Goal: Task Accomplishment & Management: Manage account settings

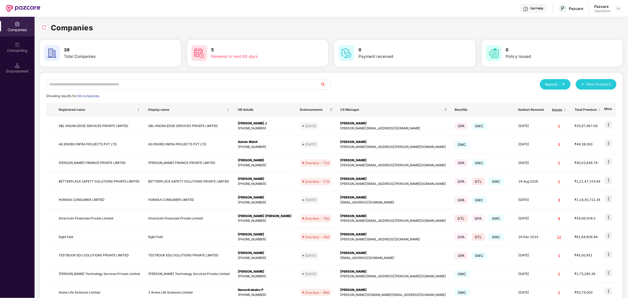
click at [172, 83] on input "text" at bounding box center [183, 84] width 274 height 10
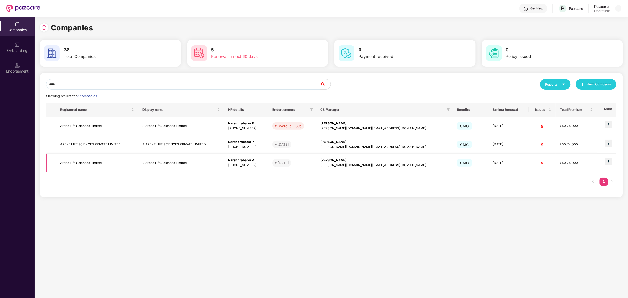
type input "****"
click at [92, 160] on td "Arene Life Sciences Limited" at bounding box center [97, 163] width 82 height 19
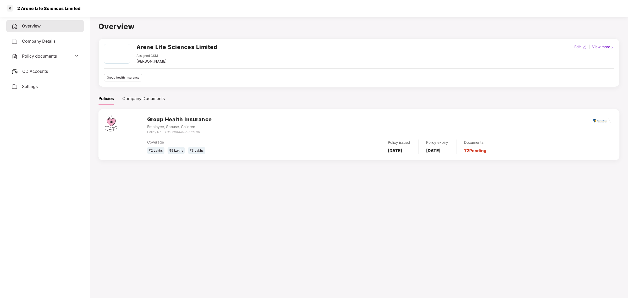
click at [47, 73] on span "CD Accounts" at bounding box center [35, 71] width 26 height 5
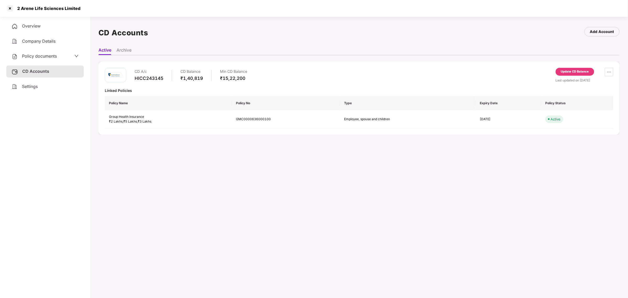
click at [56, 55] on span "Policy documents" at bounding box center [39, 55] width 35 height 5
click at [44, 95] on div "Employee, Spouse, Children" at bounding box center [45, 97] width 66 height 5
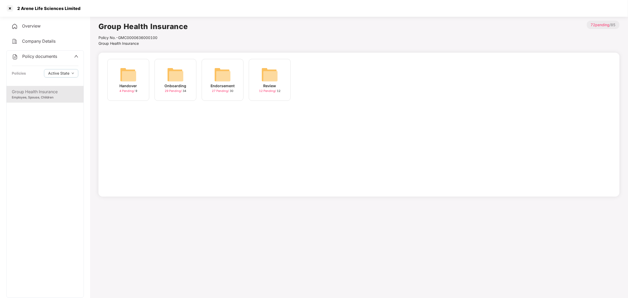
click at [230, 76] on img at bounding box center [222, 74] width 17 height 17
click at [260, 87] on div "October-2025" at bounding box center [269, 86] width 26 height 6
click at [126, 86] on div "[DATE] 20:41:50" at bounding box center [128, 86] width 29 height 6
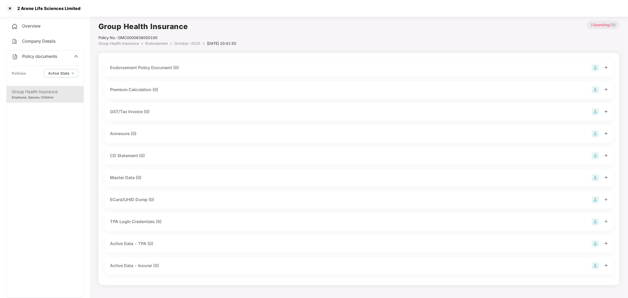
click at [181, 180] on div "Master Data (0)" at bounding box center [359, 177] width 498 height 7
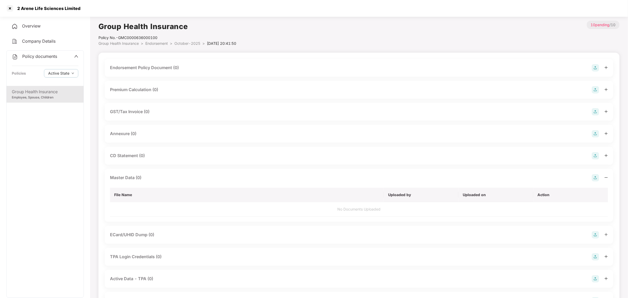
click at [197, 155] on div "CD Statement (0)" at bounding box center [359, 155] width 498 height 7
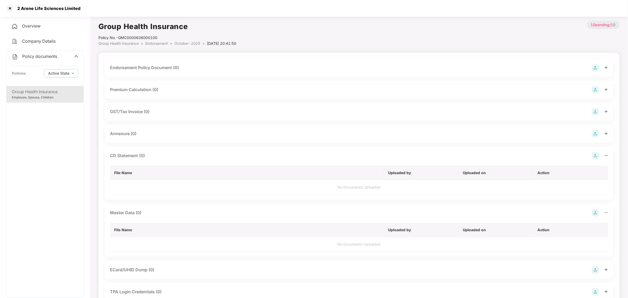
click at [322, 181] on td "No Documents Uploaded" at bounding box center [359, 187] width 498 height 14
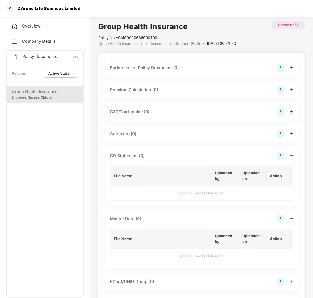
click at [279, 155] on img at bounding box center [280, 155] width 7 height 7
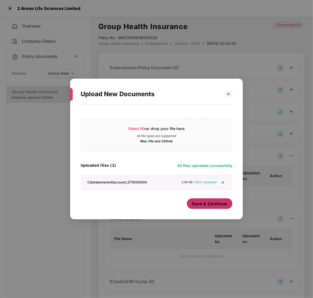
click at [215, 207] on button "Save & Continue" at bounding box center [210, 203] width 46 height 10
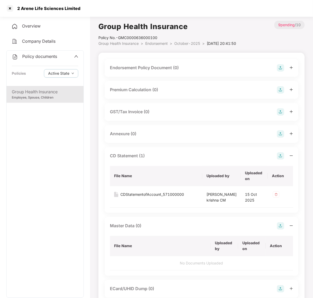
click at [176, 90] on div "Premium Calculation (0)" at bounding box center [201, 89] width 183 height 7
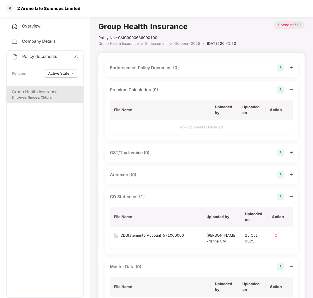
click at [279, 90] on img at bounding box center [280, 89] width 7 height 7
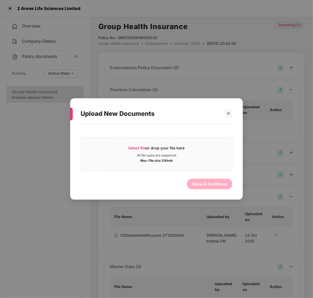
click at [34, 89] on div "Upload New Documents Select file or drop your file here All file types are supp…" at bounding box center [156, 149] width 313 height 298
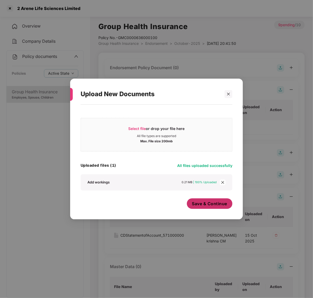
click at [210, 201] on span "Save & Continue" at bounding box center [209, 203] width 35 height 6
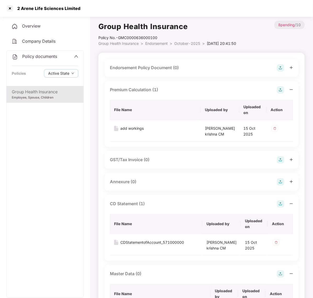
click at [167, 66] on div "Endorsement Policy Document (0)" at bounding box center [144, 67] width 69 height 7
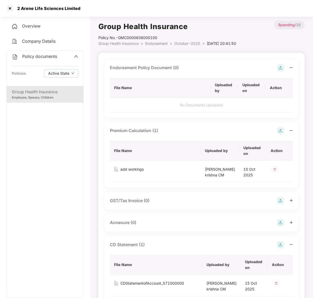
click at [280, 66] on img at bounding box center [280, 67] width 7 height 7
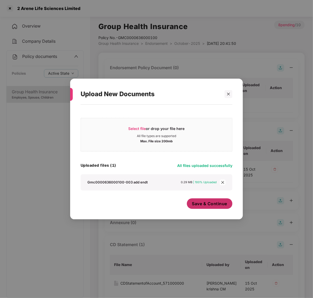
click at [198, 204] on span "Save & Continue" at bounding box center [209, 203] width 35 height 6
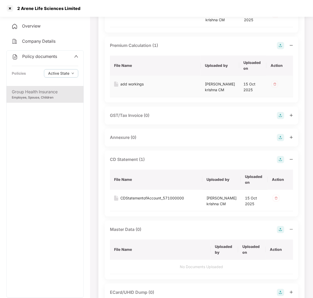
scroll to position [94, 0]
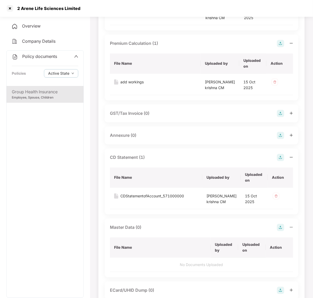
click at [175, 144] on div "Annexure (0)" at bounding box center [202, 135] width 194 height 18
click at [176, 139] on div "Annexure (0)" at bounding box center [201, 135] width 183 height 7
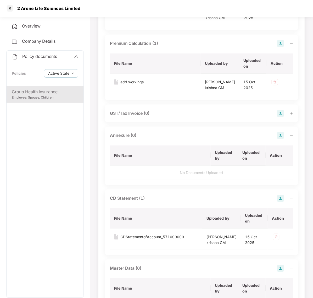
click at [280, 139] on img at bounding box center [280, 135] width 7 height 7
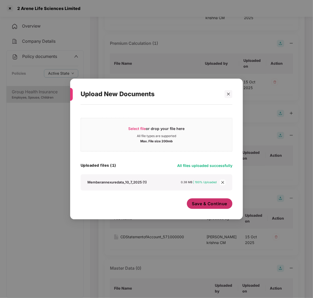
click at [206, 202] on span "Save & Continue" at bounding box center [209, 203] width 35 height 6
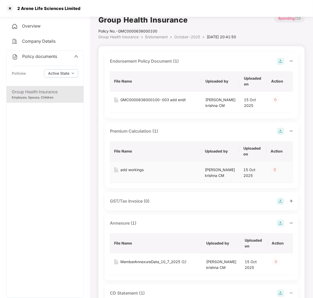
scroll to position [0, 0]
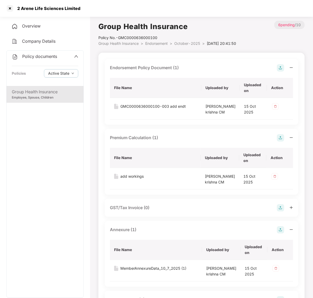
click at [280, 69] on img at bounding box center [280, 67] width 7 height 7
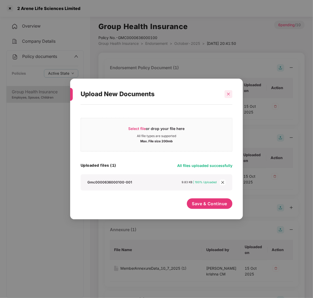
click at [230, 96] on div at bounding box center [229, 94] width 8 height 8
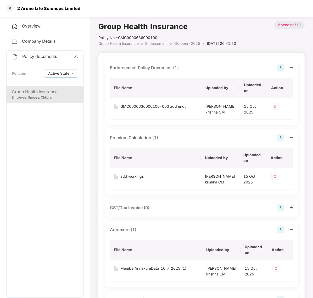
click at [280, 67] on img at bounding box center [280, 67] width 7 height 7
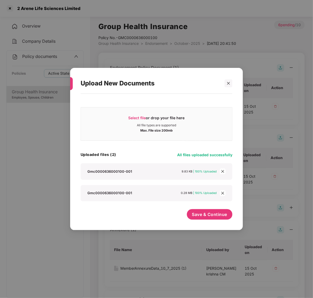
click at [222, 171] on icon "close" at bounding box center [222, 171] width 3 height 3
click at [214, 219] on button "Save & Continue" at bounding box center [210, 214] width 46 height 10
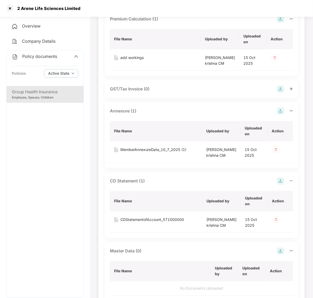
scroll to position [163, 0]
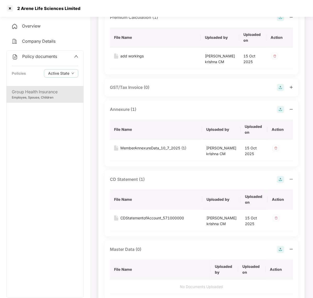
click at [279, 113] on img at bounding box center [280, 109] width 7 height 7
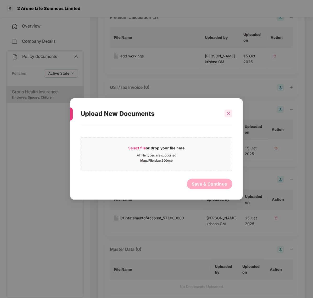
click at [230, 113] on icon "close" at bounding box center [229, 113] width 4 height 4
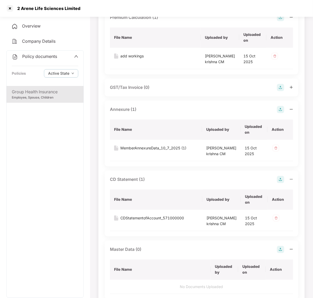
click at [282, 113] on img at bounding box center [280, 109] width 7 height 7
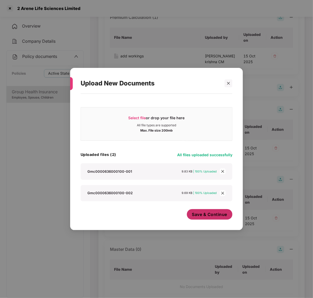
click at [204, 215] on span "Save & Continue" at bounding box center [209, 214] width 35 height 6
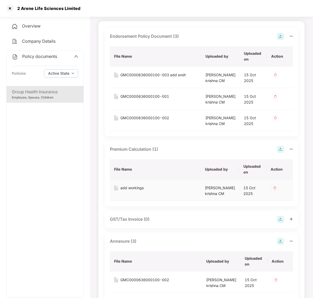
scroll to position [0, 0]
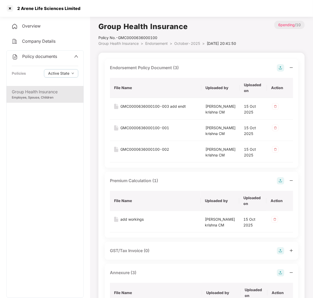
click at [43, 39] on span "Company Details" at bounding box center [38, 40] width 33 height 5
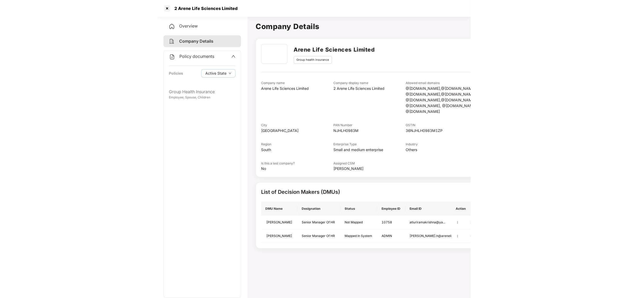
scroll to position [14, 0]
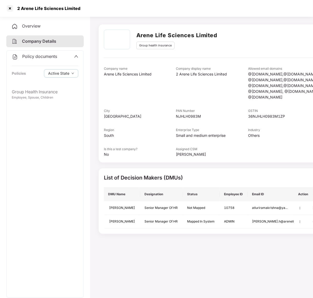
click at [73, 57] on div "Policy documents" at bounding box center [45, 56] width 66 height 7
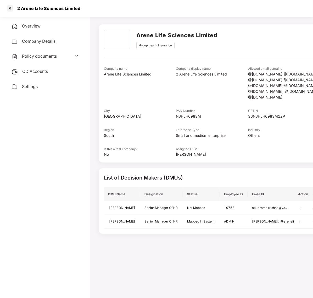
click at [40, 75] on div "CD Accounts" at bounding box center [44, 71] width 77 height 12
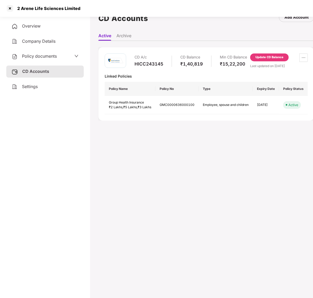
click at [263, 58] on div "Update CD Balance" at bounding box center [269, 57] width 28 height 5
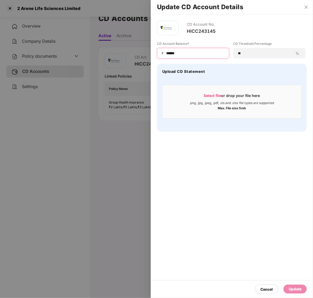
drag, startPoint x: 182, startPoint y: 55, endPoint x: 141, endPoint y: 48, distance: 41.4
click at [141, 48] on div "Update CD Account Details CD Account No. HICC243145 CD Account Balance* ₹ *****…" at bounding box center [156, 149] width 313 height 298
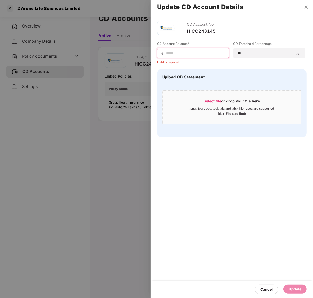
paste input "*****"
type input "*****"
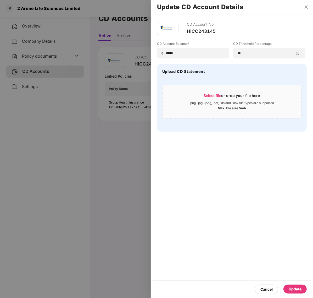
click at [141, 48] on div at bounding box center [156, 149] width 313 height 298
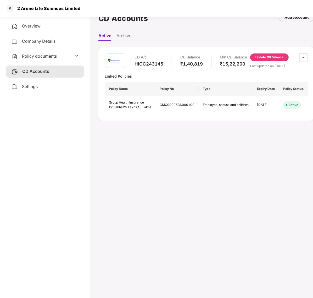
click at [271, 58] on div "Update CD Balance" at bounding box center [269, 57] width 28 height 5
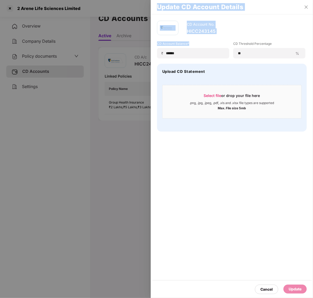
drag, startPoint x: 190, startPoint y: 56, endPoint x: 131, endPoint y: 51, distance: 59.1
click at [131, 51] on div "Update CD Account Details CD Account No. HICC243145 CD Account Balance* ₹ *****…" at bounding box center [156, 149] width 313 height 298
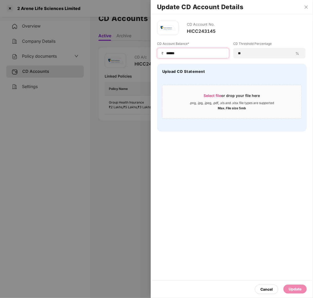
click at [188, 54] on input "******" at bounding box center [195, 53] width 59 height 5
drag, startPoint x: 187, startPoint y: 54, endPoint x: 159, endPoint y: 51, distance: 29.0
click at [159, 51] on div "₹ ******" at bounding box center [193, 53] width 72 height 10
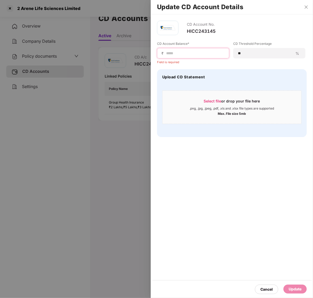
paste input "*****"
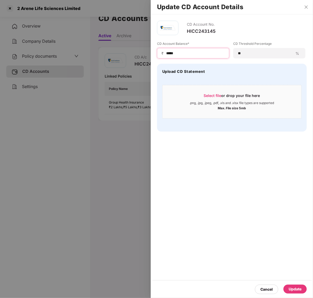
type input "*****"
click at [300, 290] on div "Update" at bounding box center [295, 289] width 13 height 6
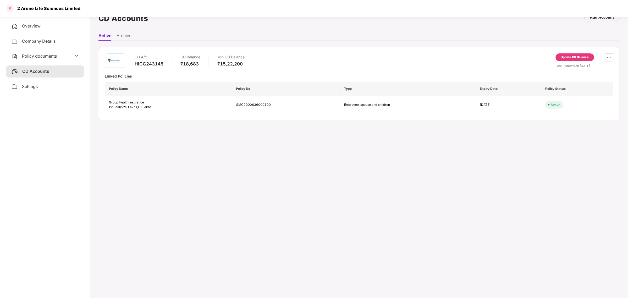
click at [10, 8] on div at bounding box center [10, 8] width 8 height 8
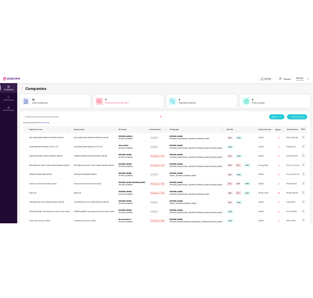
scroll to position [0, 0]
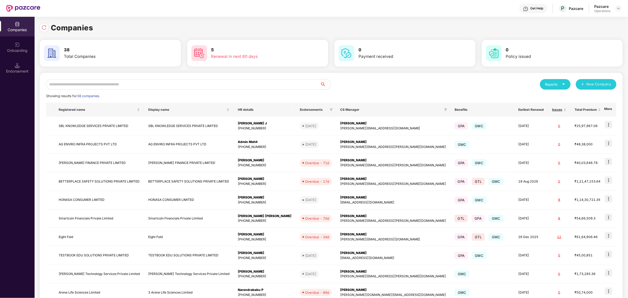
click at [178, 84] on input "text" at bounding box center [183, 84] width 274 height 10
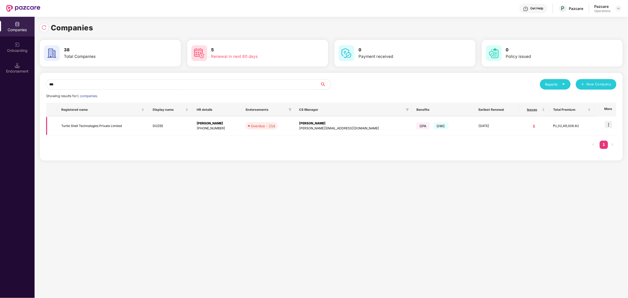
type input "***"
click at [609, 125] on img at bounding box center [608, 124] width 7 height 7
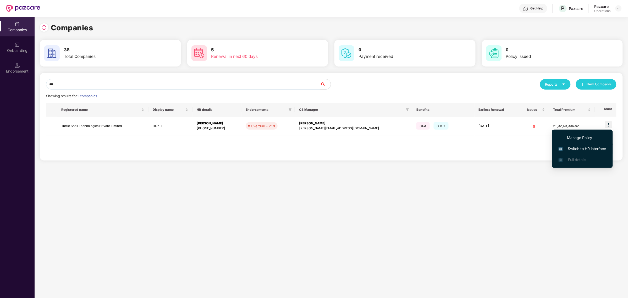
click at [571, 147] on span "Switch to HR interface" at bounding box center [582, 149] width 48 height 6
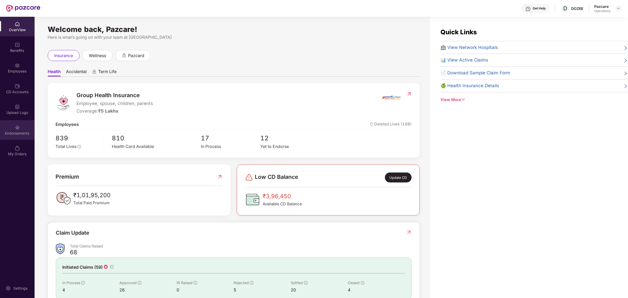
click at [8, 134] on div "Endorsements" at bounding box center [17, 133] width 35 height 5
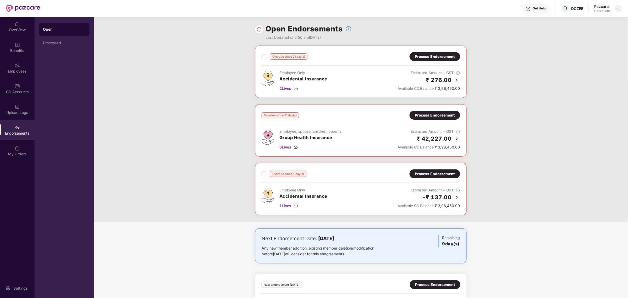
click at [619, 8] on img at bounding box center [618, 8] width 4 height 4
click at [576, 20] on div "Switch to partner view" at bounding box center [594, 20] width 68 height 10
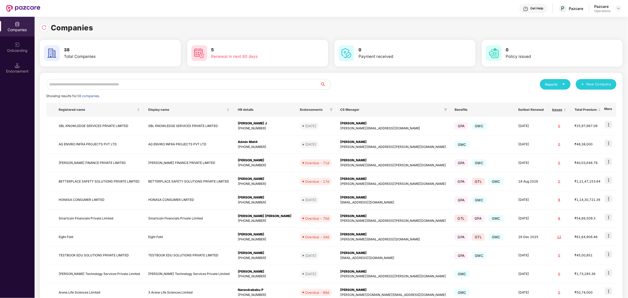
click at [114, 82] on input "text" at bounding box center [183, 84] width 274 height 10
click at [108, 83] on input "text" at bounding box center [183, 84] width 274 height 10
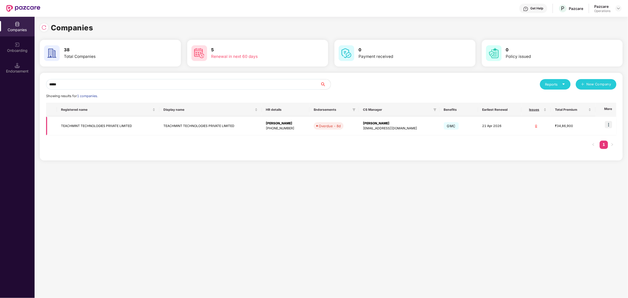
type input "*****"
click at [77, 127] on td "TEACHMINT TECHNOLOGIES PRIVATE LIMITED" at bounding box center [108, 126] width 102 height 19
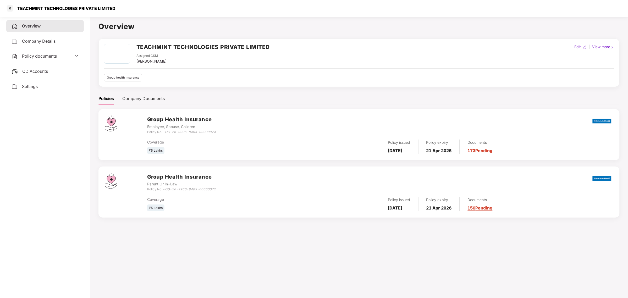
click at [52, 70] on div "CD Accounts" at bounding box center [44, 71] width 77 height 12
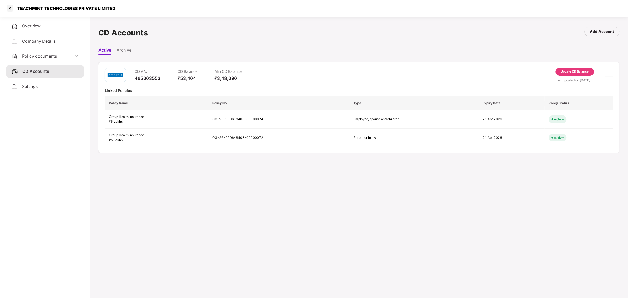
click at [67, 57] on div "Policy documents" at bounding box center [45, 56] width 67 height 7
click at [41, 96] on div "Employee, Spouse, Children" at bounding box center [45, 97] width 66 height 5
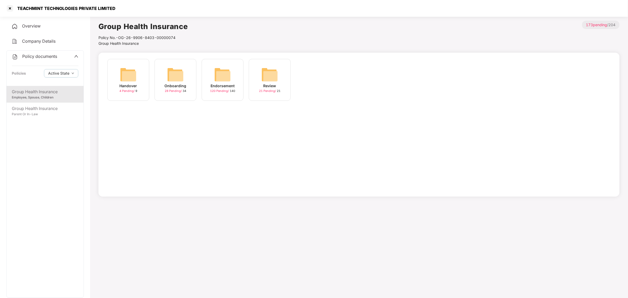
click at [228, 77] on img at bounding box center [222, 74] width 17 height 17
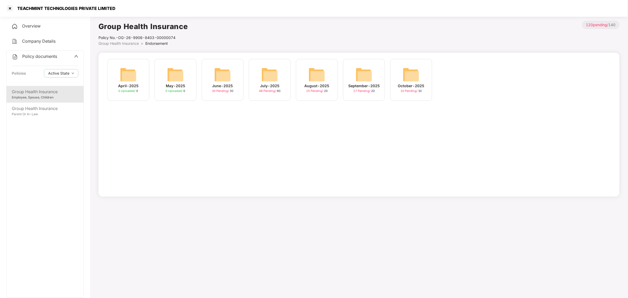
click at [412, 76] on img at bounding box center [411, 74] width 17 height 17
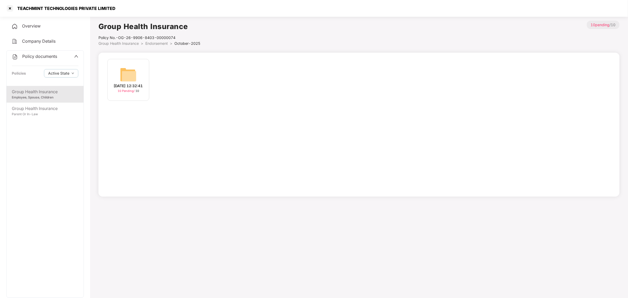
click at [121, 80] on img at bounding box center [128, 74] width 17 height 17
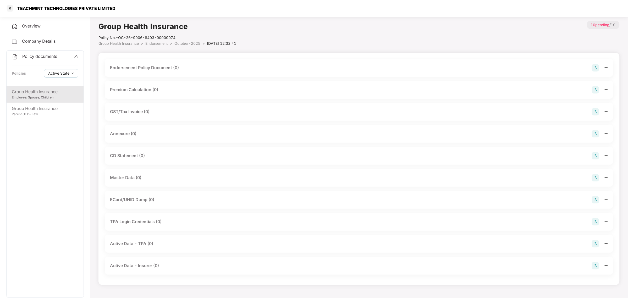
click at [185, 67] on div "Endorsement Policy Document (0)" at bounding box center [359, 67] width 498 height 7
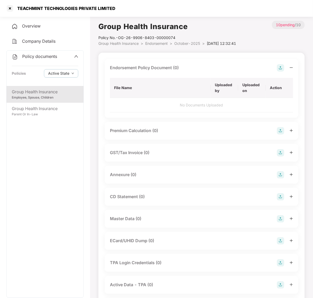
click at [280, 66] on img at bounding box center [280, 67] width 7 height 7
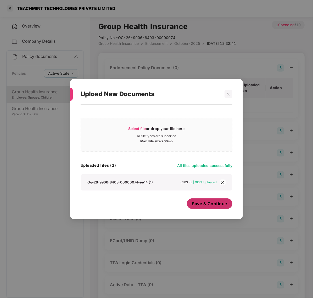
click at [211, 203] on span "Save & Continue" at bounding box center [209, 203] width 35 height 6
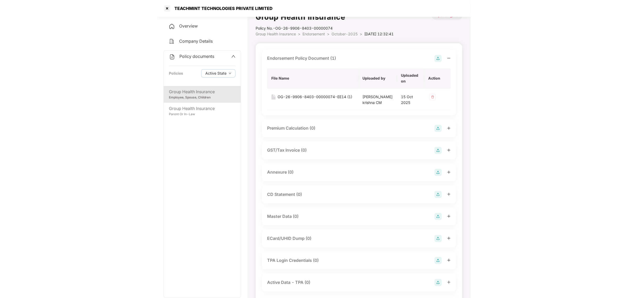
scroll to position [10, 0]
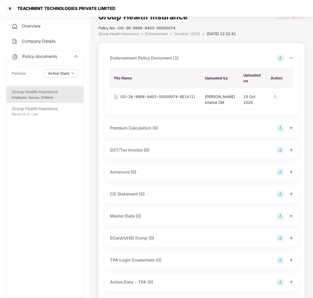
click at [145, 176] on div "Annexure (0)" at bounding box center [201, 171] width 183 height 7
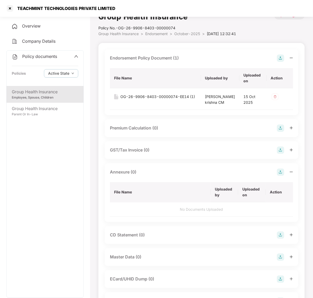
click at [278, 176] on img at bounding box center [280, 171] width 7 height 7
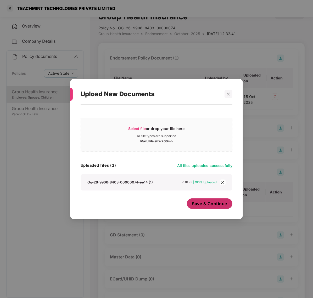
click at [198, 202] on span "Save & Continue" at bounding box center [209, 203] width 35 height 6
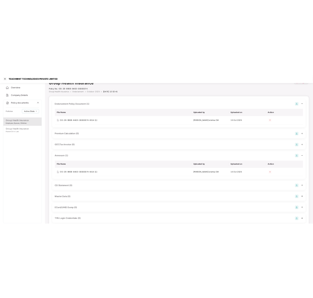
scroll to position [0, 0]
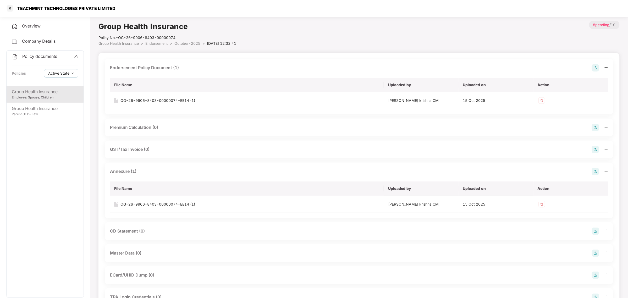
click at [40, 93] on div "Group Health Insurance" at bounding box center [45, 91] width 66 height 7
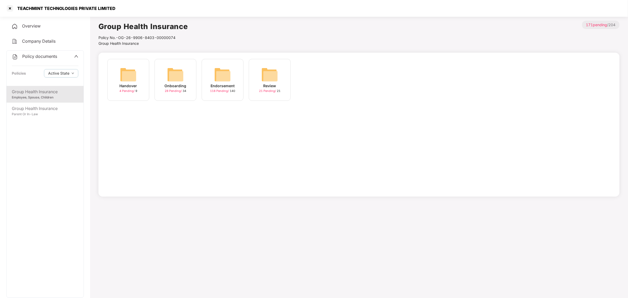
click at [228, 80] on img at bounding box center [222, 74] width 17 height 17
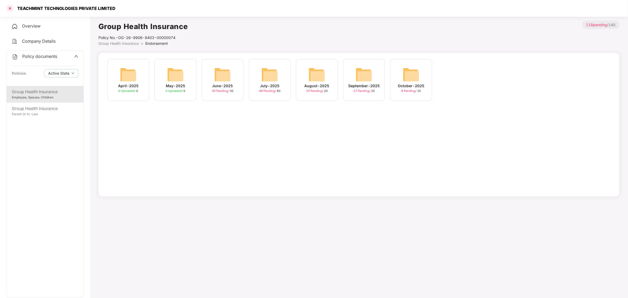
click at [12, 7] on div at bounding box center [10, 8] width 8 height 8
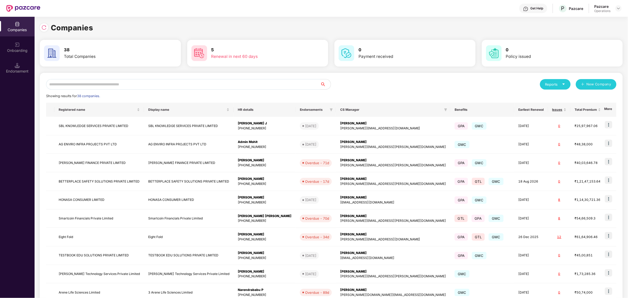
click at [93, 84] on input "text" at bounding box center [183, 84] width 274 height 10
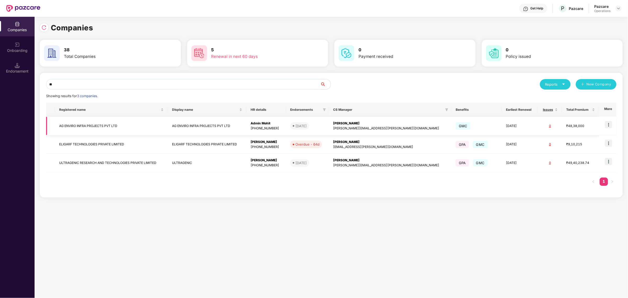
type input "**"
click at [609, 124] on img at bounding box center [608, 124] width 7 height 7
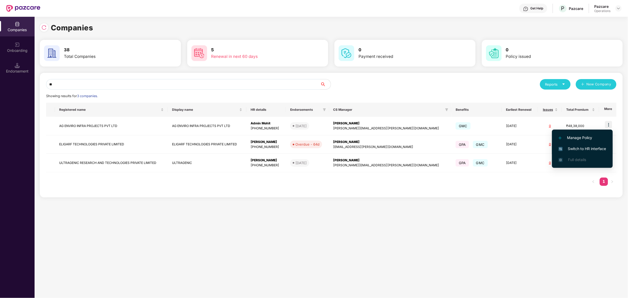
click at [573, 148] on span "Switch to HR interface" at bounding box center [582, 149] width 48 height 6
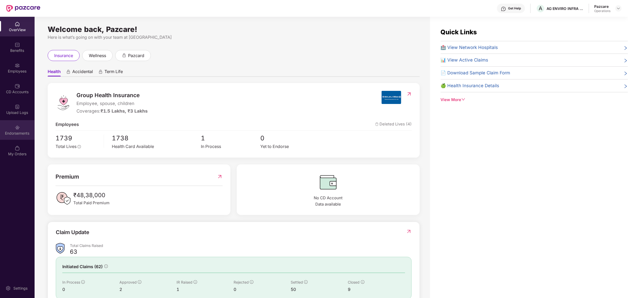
click at [23, 127] on div "Endorsements" at bounding box center [17, 130] width 35 height 20
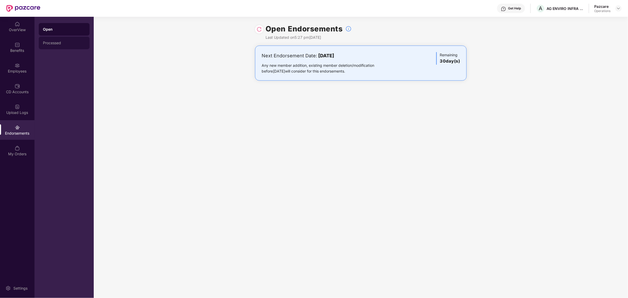
click at [51, 40] on div "Processed" at bounding box center [64, 43] width 51 height 13
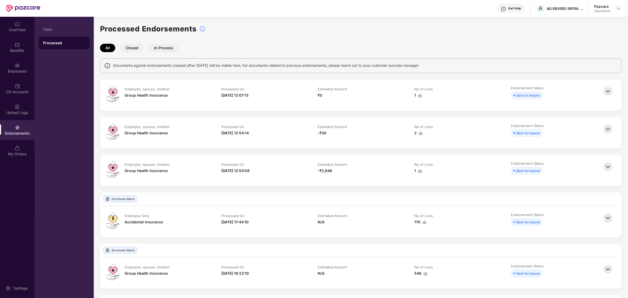
click at [420, 94] on img at bounding box center [420, 95] width 4 height 4
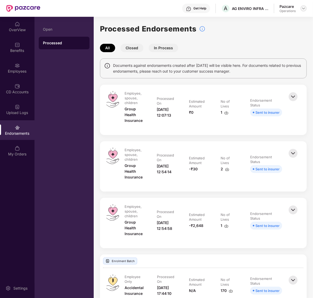
click at [304, 5] on div at bounding box center [303, 8] width 6 height 6
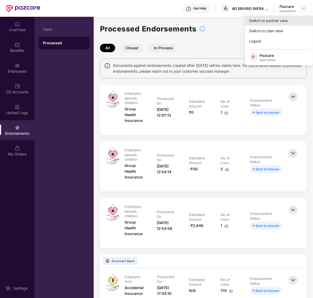
click at [270, 19] on div "Switch to partner view" at bounding box center [279, 20] width 68 height 10
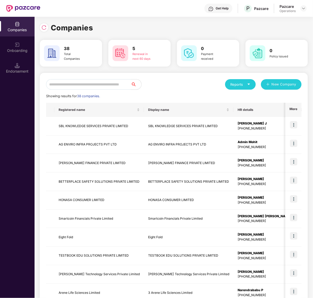
click at [75, 85] on input "text" at bounding box center [88, 84] width 85 height 10
type input "****"
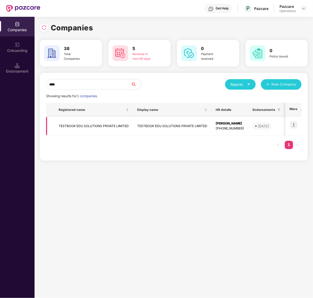
click at [75, 128] on td "TESTBOOK EDU SOLUTIONS PRIVATE LIMITED" at bounding box center [93, 126] width 79 height 19
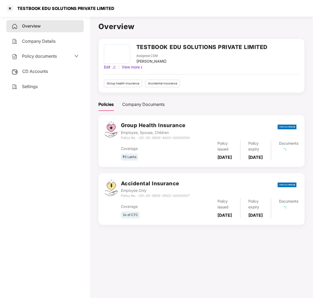
click at [37, 73] on span "CD Accounts" at bounding box center [35, 71] width 26 height 5
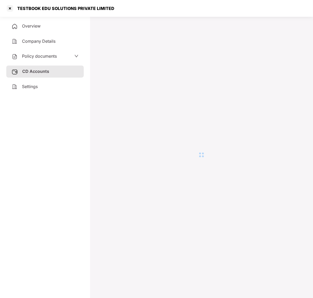
click at [40, 56] on span "Policy documents" at bounding box center [39, 55] width 35 height 5
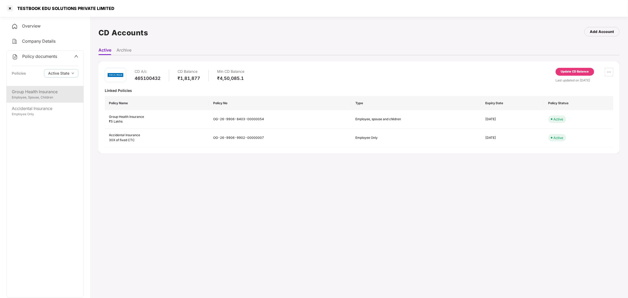
click at [41, 92] on div "Group Health Insurance" at bounding box center [45, 91] width 66 height 7
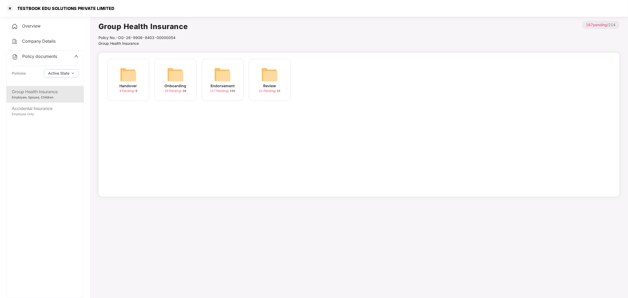
click at [233, 78] on div "Endorsement 117 Pending / 150" at bounding box center [223, 80] width 42 height 42
click at [414, 90] on span "10 Pending /" at bounding box center [409, 91] width 18 height 4
click at [135, 86] on div "[DATE] 12:48:23" at bounding box center [128, 86] width 29 height 6
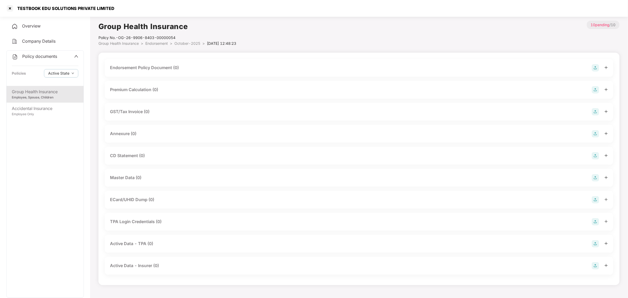
click at [191, 64] on div "Endorsement Policy Document (0)" at bounding box center [359, 67] width 498 height 7
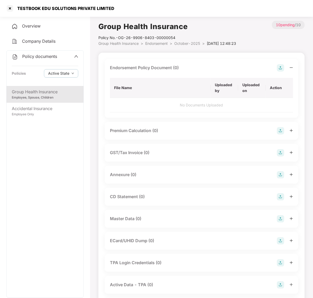
click at [278, 66] on img at bounding box center [280, 67] width 7 height 7
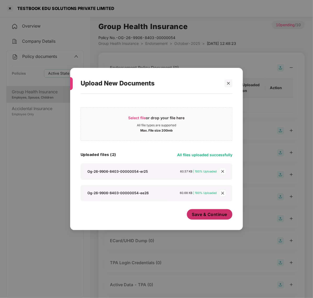
click at [205, 213] on span "Save & Continue" at bounding box center [209, 214] width 35 height 6
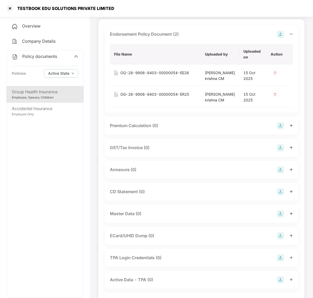
scroll to position [35, 0]
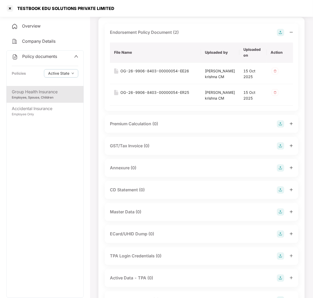
click at [144, 171] on div "Annexure (0)" at bounding box center [201, 167] width 183 height 7
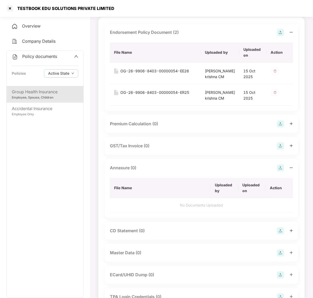
click at [280, 171] on img at bounding box center [280, 167] width 7 height 7
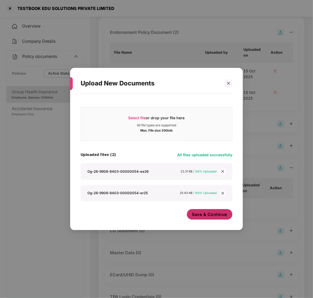
click at [202, 216] on span "Save & Continue" at bounding box center [209, 214] width 35 height 6
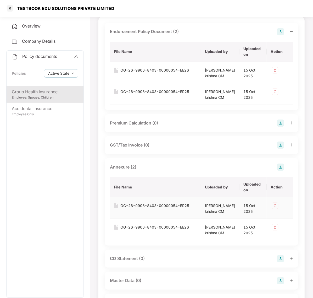
scroll to position [0, 0]
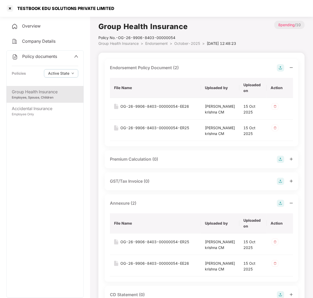
click at [35, 95] on div "Employee, Spouse, Children" at bounding box center [45, 97] width 66 height 5
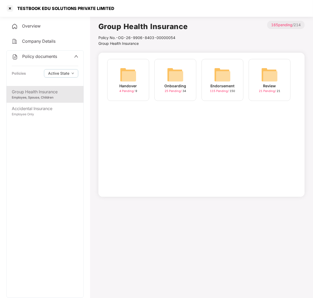
click at [227, 76] on img at bounding box center [222, 74] width 17 height 17
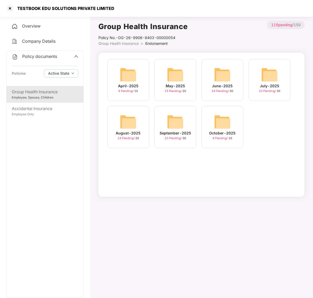
click at [242, 161] on div "April-2025 8 Pending / [DATE]-2025 15 Pending / [DATE]-2025 24 Pending / [DATE]…" at bounding box center [201, 125] width 206 height 144
